Goal: Navigation & Orientation: Find specific page/section

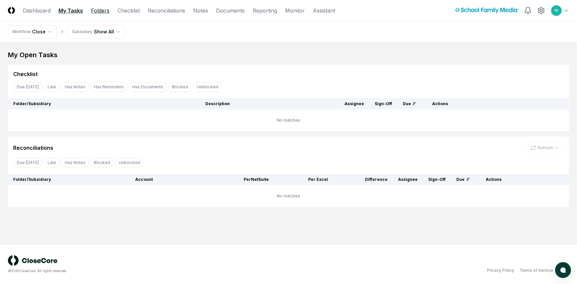
click at [99, 8] on link "Folders" at bounding box center [100, 11] width 19 height 8
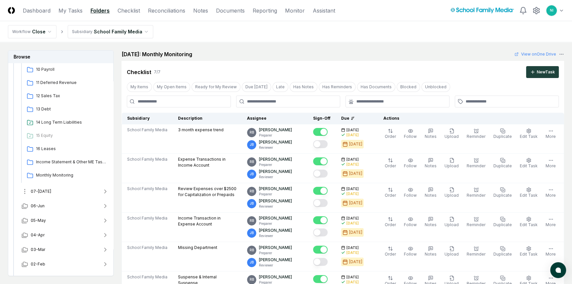
scroll to position [232, 0]
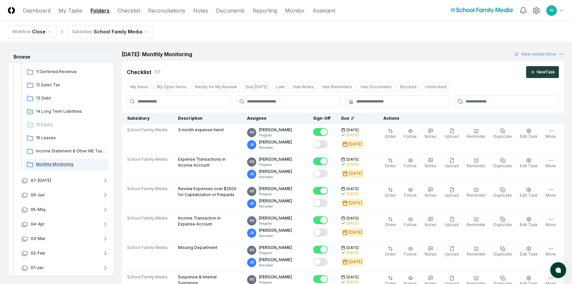
click at [58, 164] on span "Monthly Monitoring" at bounding box center [71, 164] width 70 height 6
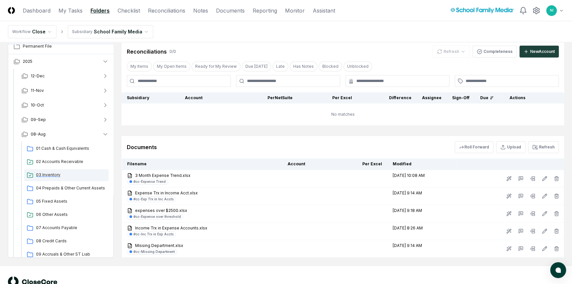
scroll to position [0, 0]
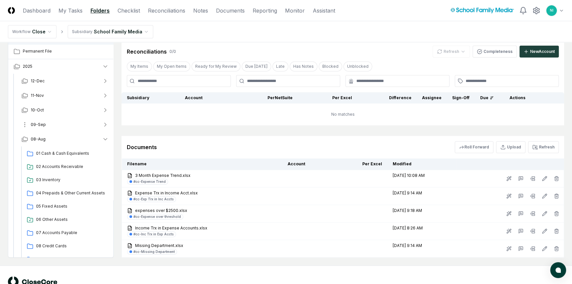
click at [54, 124] on button "09-Sep" at bounding box center [65, 124] width 98 height 15
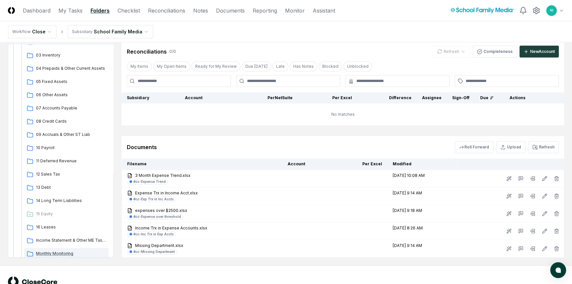
scroll to position [180, 0]
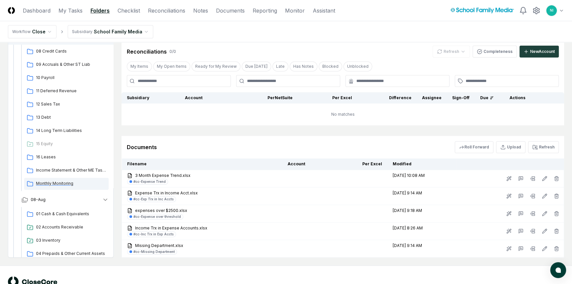
click at [63, 179] on div "Monthly Monitoring" at bounding box center [66, 184] width 85 height 12
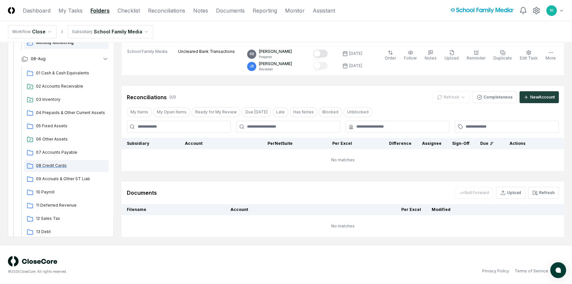
scroll to position [390, 0]
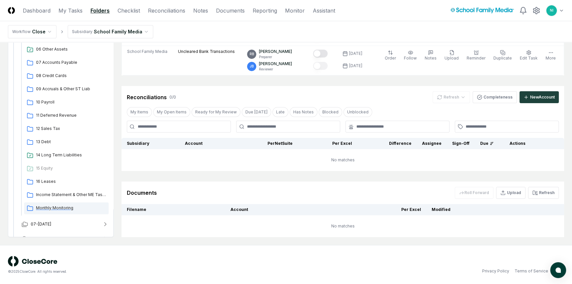
click at [59, 208] on span "Monthly Monitoring" at bounding box center [71, 208] width 70 height 6
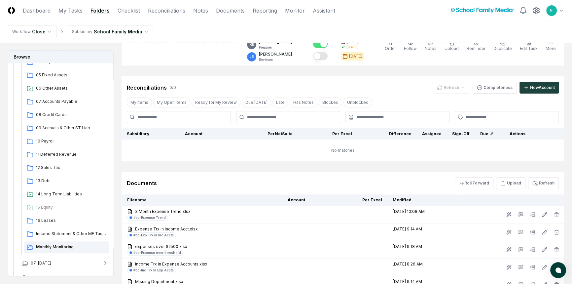
scroll to position [321, 0]
